Goal: Navigation & Orientation: Understand site structure

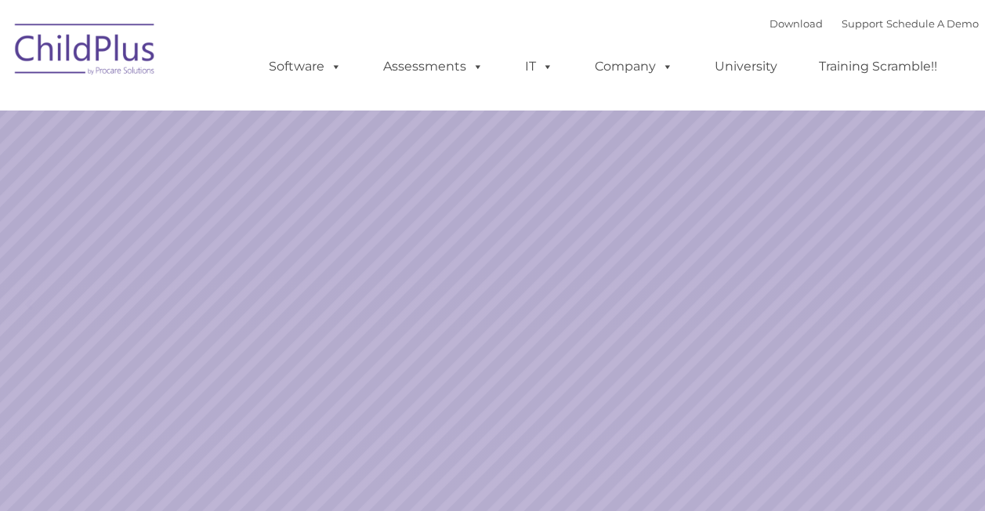
select select "MEDIUM"
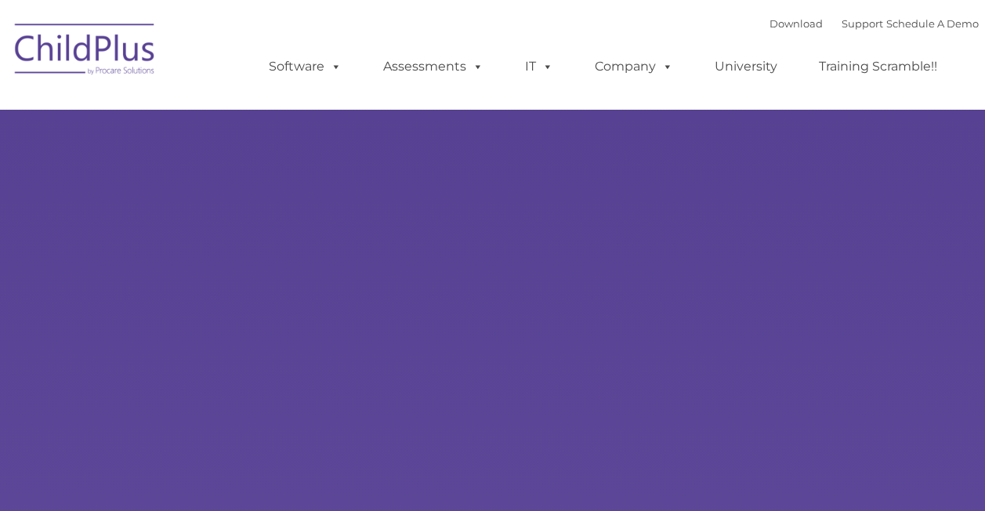
type input ""
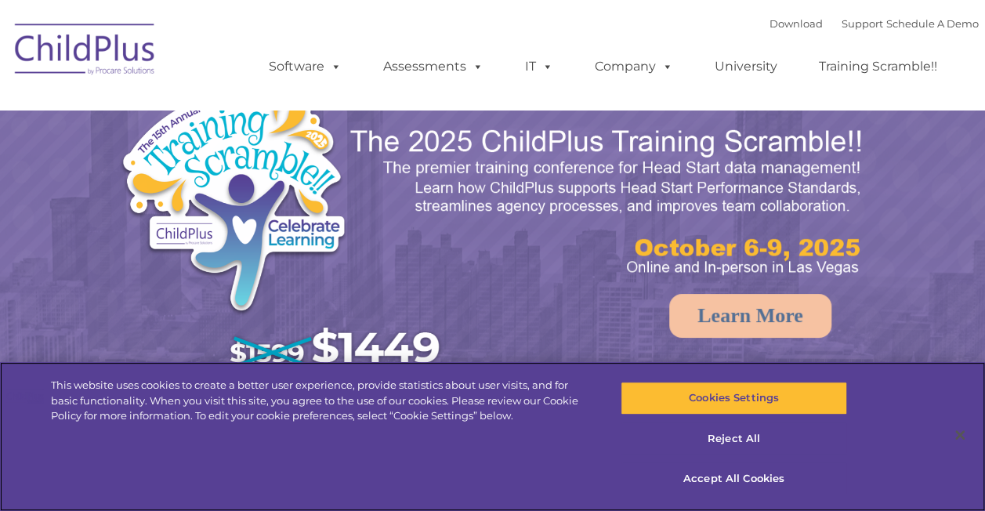
select select "MEDIUM"
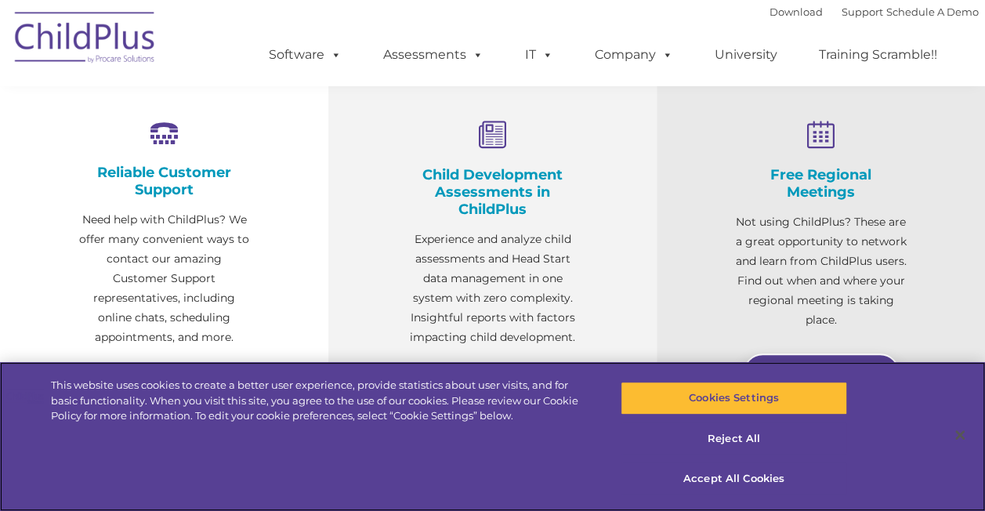
scroll to position [627, 0]
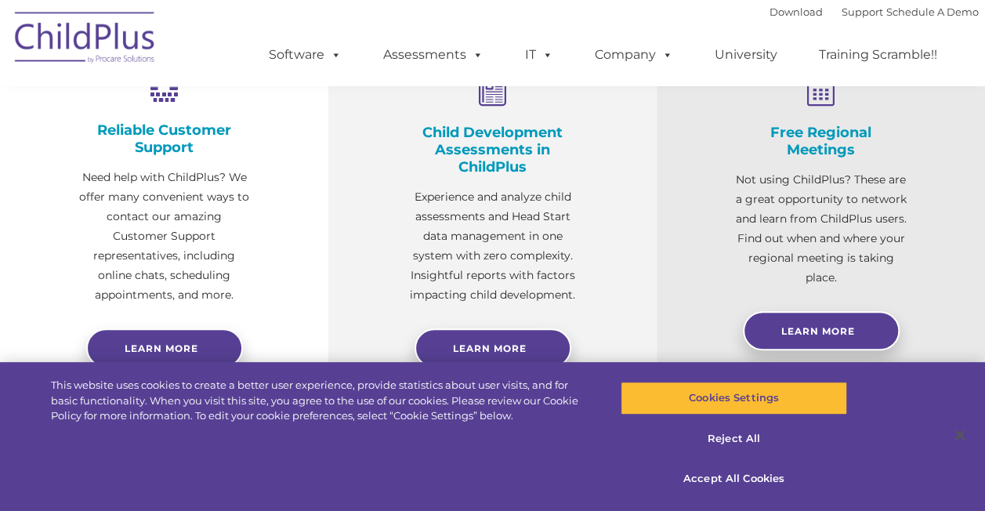
click at [78, 37] on img at bounding box center [85, 40] width 157 height 78
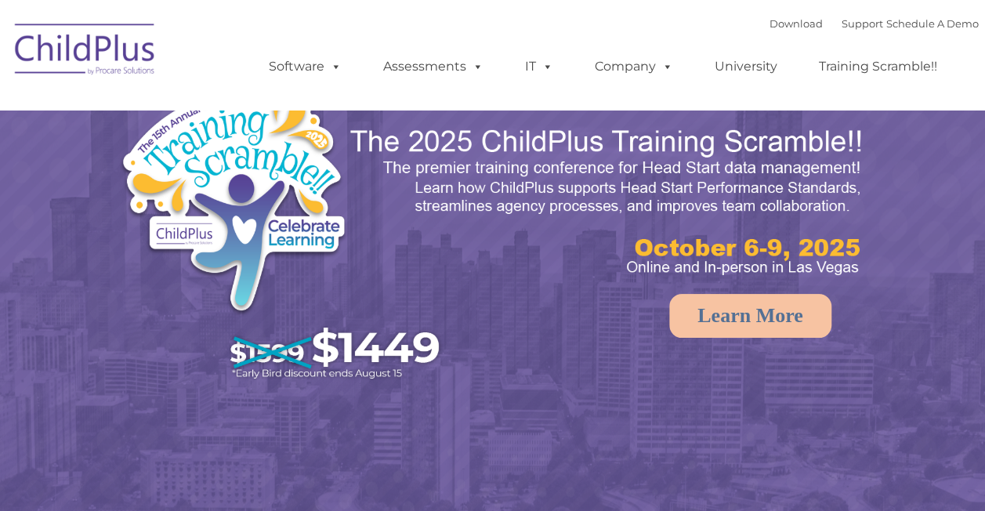
select select "MEDIUM"
